Goal: Task Accomplishment & Management: Use online tool/utility

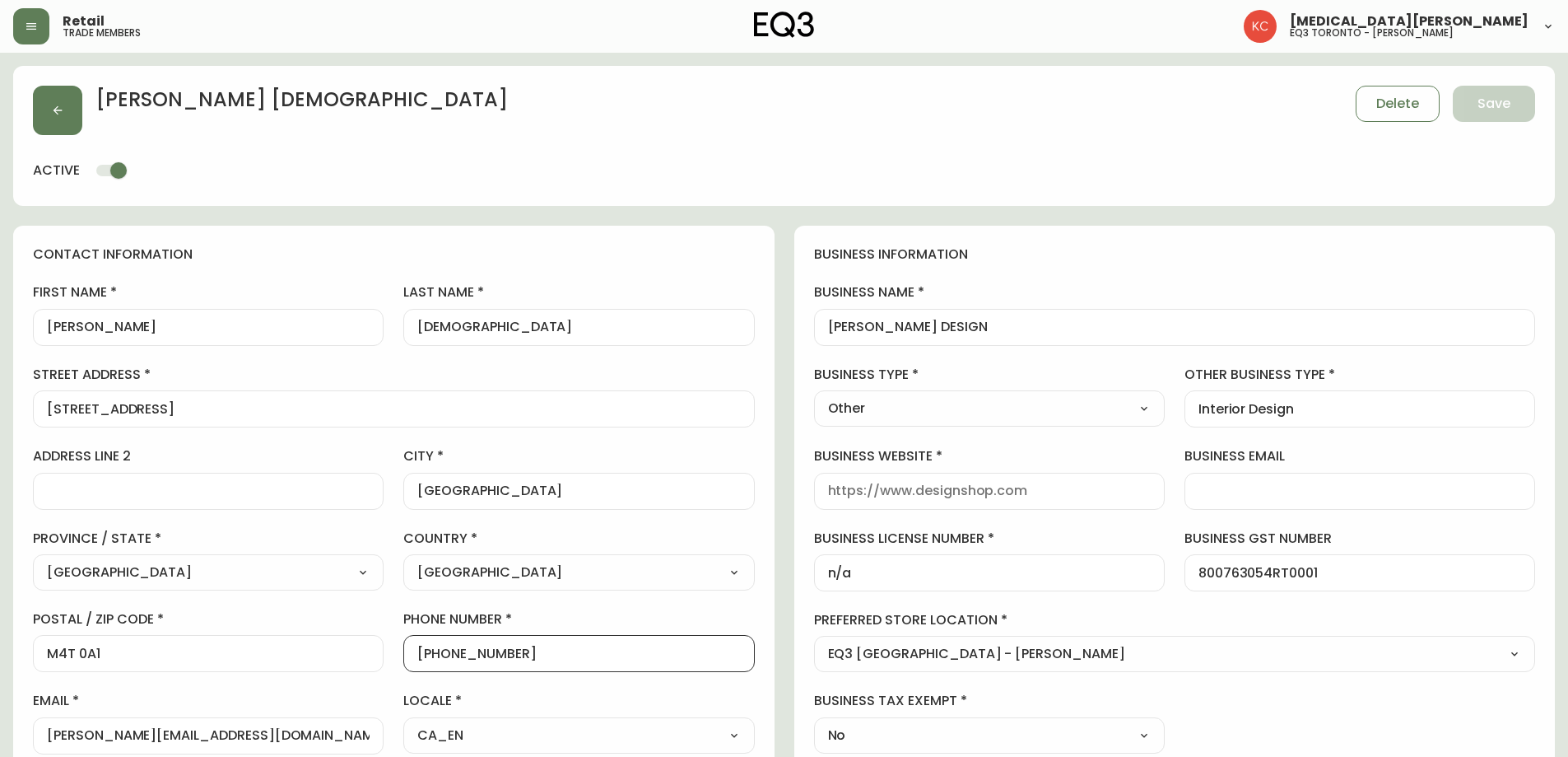
select select "ON"
select select "CA"
select select "CA_EN"
select select "Other"
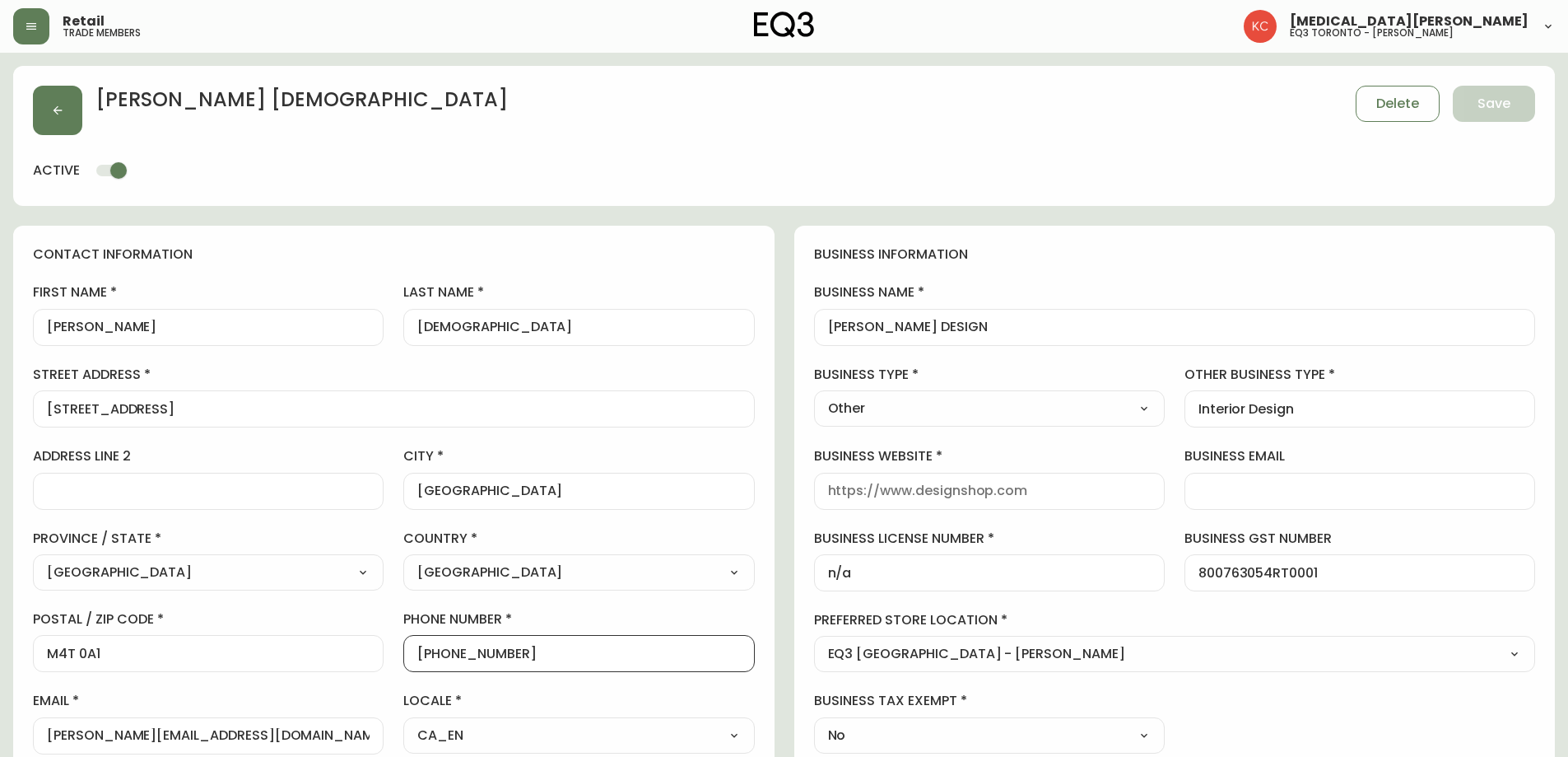
select select "cjw10z96s008u6gs0ccm7hd19"
select select "false"
click at [25, 23] on icon "button" at bounding box center [31, 27] width 13 height 13
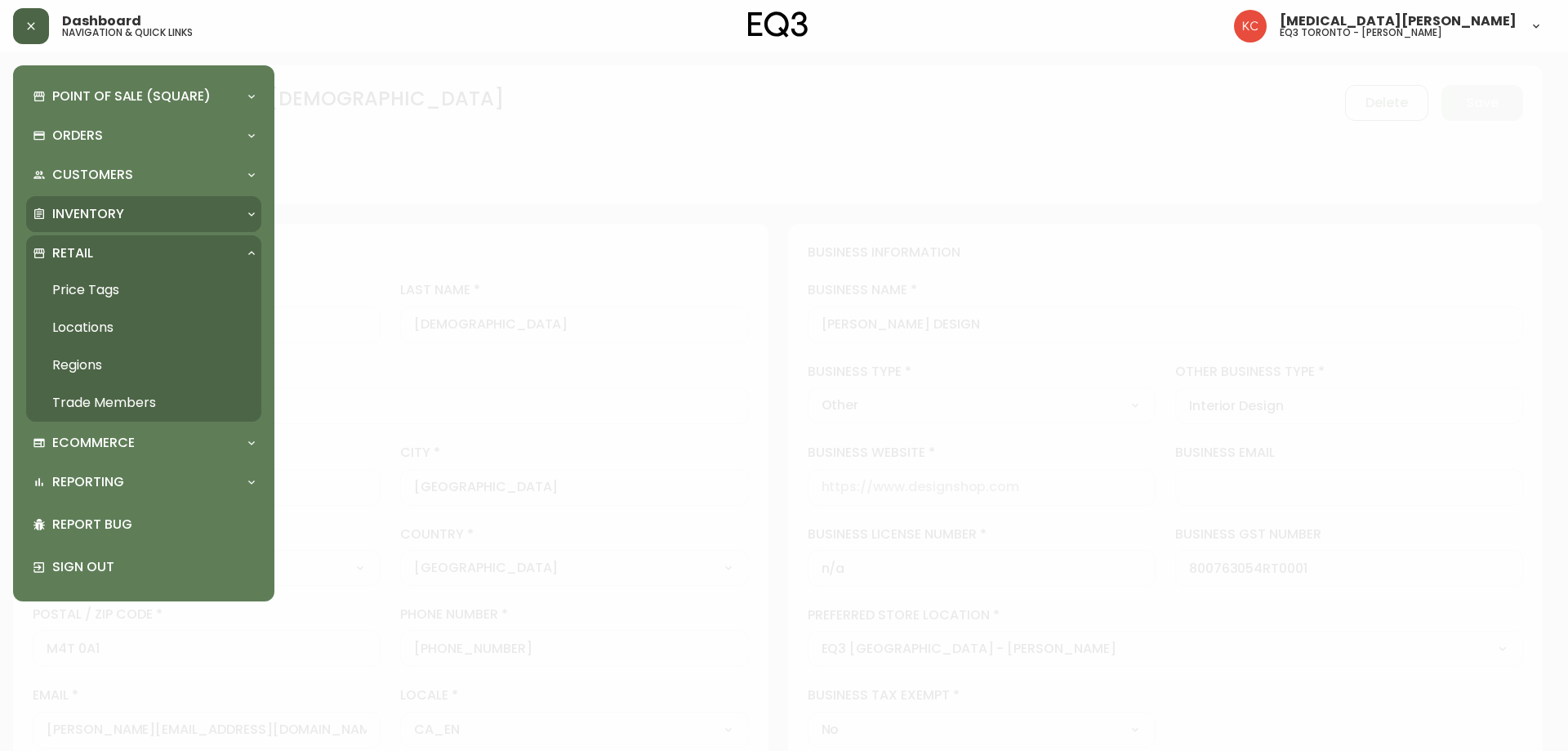
click at [78, 213] on p "Inventory" at bounding box center [88, 214] width 72 height 18
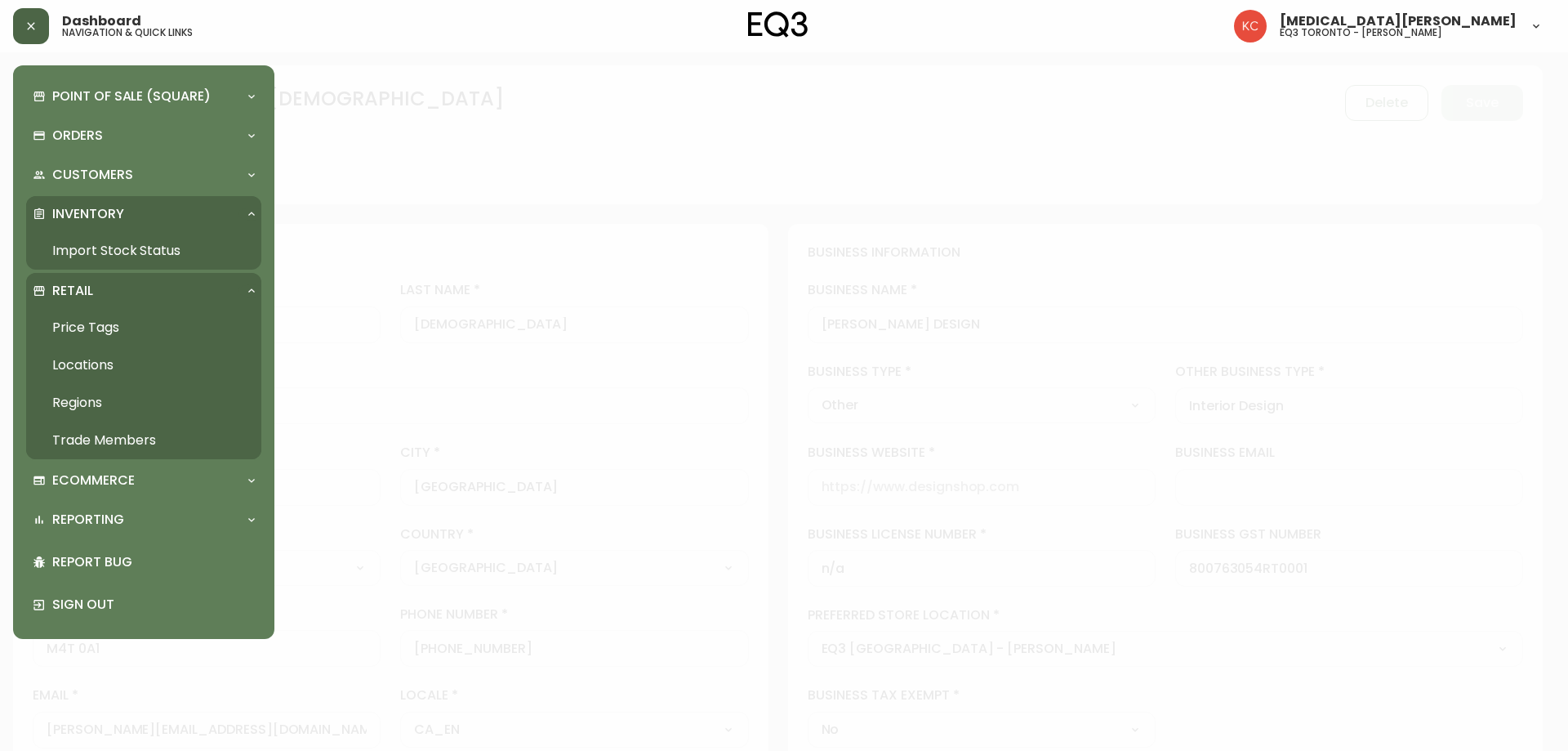
click at [74, 244] on link "Import Stock Status" at bounding box center [143, 250] width 235 height 37
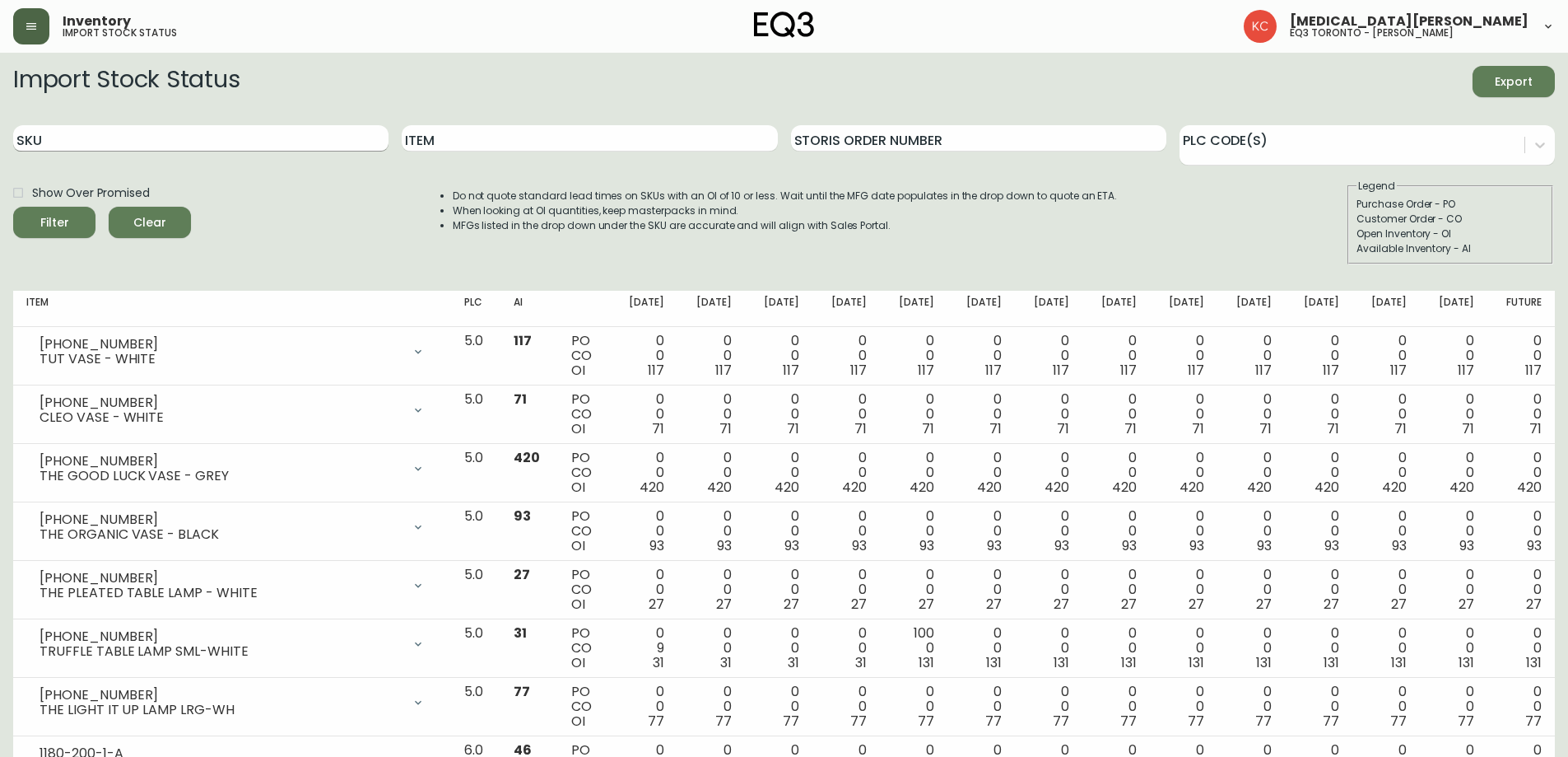
click at [37, 137] on input "SKU" at bounding box center [200, 138] width 376 height 27
paste input "[PHONE_NUMBER]"
click at [13, 207] on button "Filter" at bounding box center [54, 222] width 82 height 31
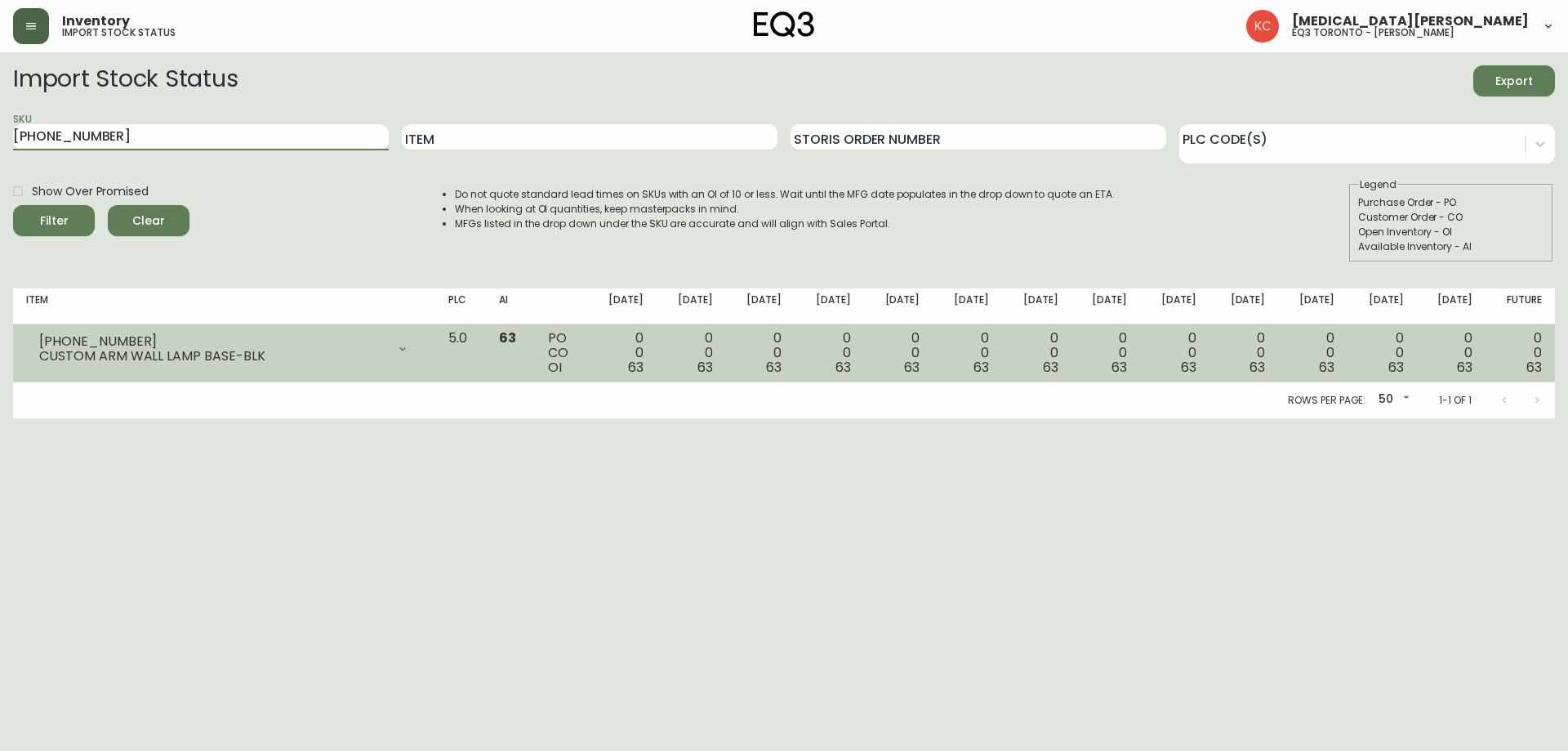
drag, startPoint x: 1450, startPoint y: 540, endPoint x: 1475, endPoint y: 336, distance: 205.5
click at [1450, 418] on html "Inventory import stock status [MEDICAL_DATA][PERSON_NAME] eq3 toronto - [PERSON…" at bounding box center [784, 209] width 1568 height 418
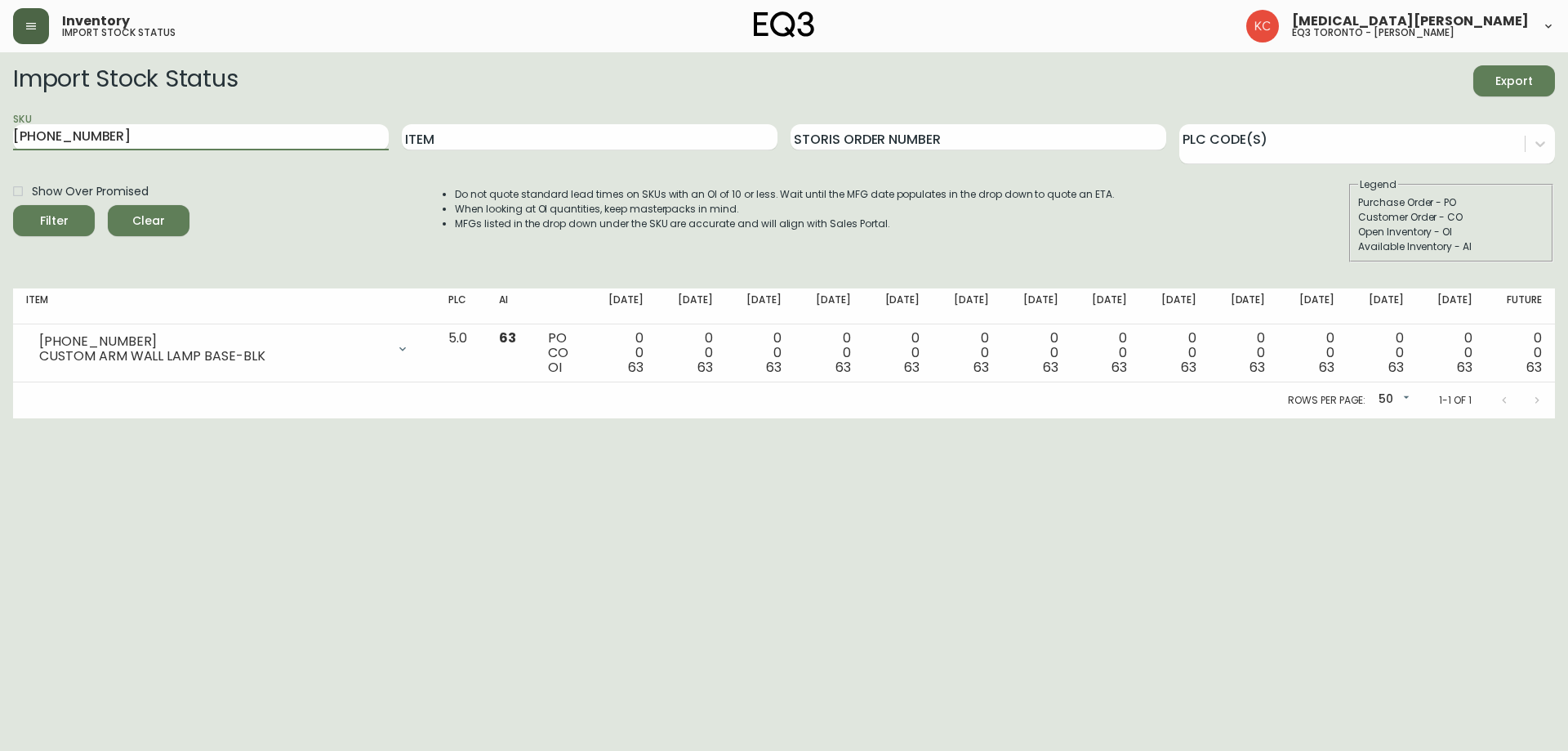
drag, startPoint x: 114, startPoint y: 134, endPoint x: 1, endPoint y: 141, distance: 113.2
click at [1, 141] on main "Import Stock Status Export SKU [PHONE_NUMBER] Item Storis Order Number PLC Code…" at bounding box center [784, 235] width 1568 height 366
paste input "0"
click at [13, 205] on button "Filter" at bounding box center [54, 220] width 82 height 31
type input "3"
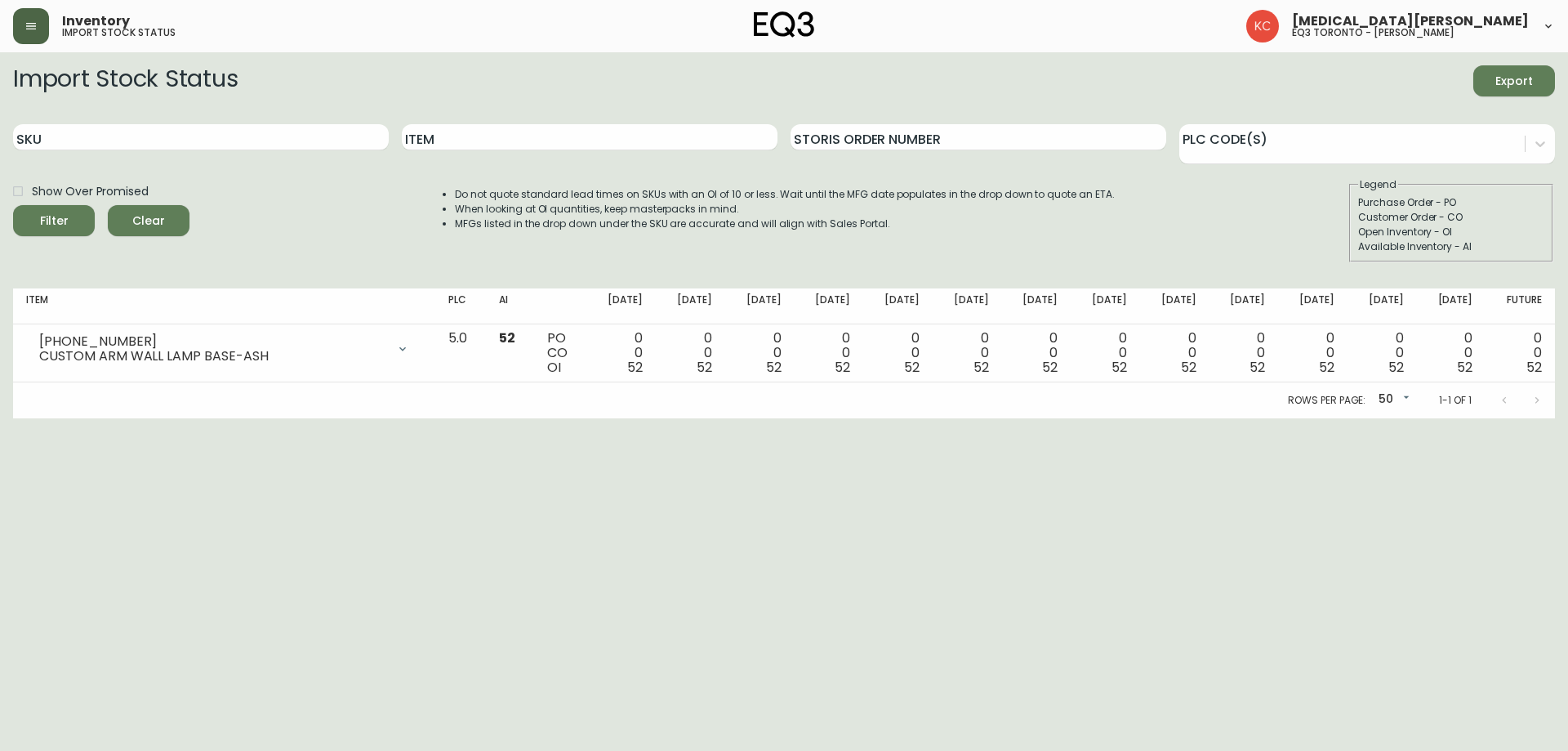
click at [1555, 418] on html "Inventory import stock status [MEDICAL_DATA][PERSON_NAME] eq3 toronto - [PERSON…" at bounding box center [784, 209] width 1568 height 418
click at [1410, 92] on div "Import Stock Status Export" at bounding box center [784, 81] width 1542 height 31
